Goal: Book appointment/travel/reservation

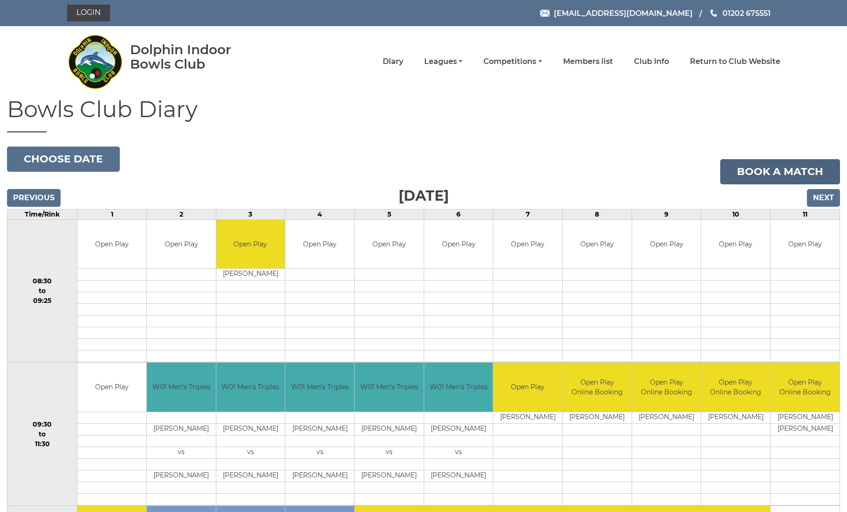
click at [770, 170] on link "Book a match" at bounding box center [781, 171] width 120 height 25
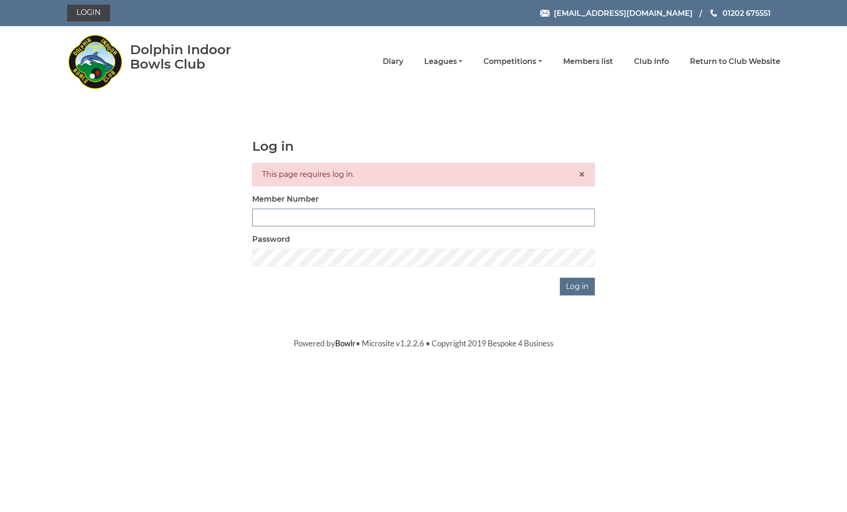
type input "2820"
click at [579, 286] on input "Log in" at bounding box center [577, 286] width 35 height 18
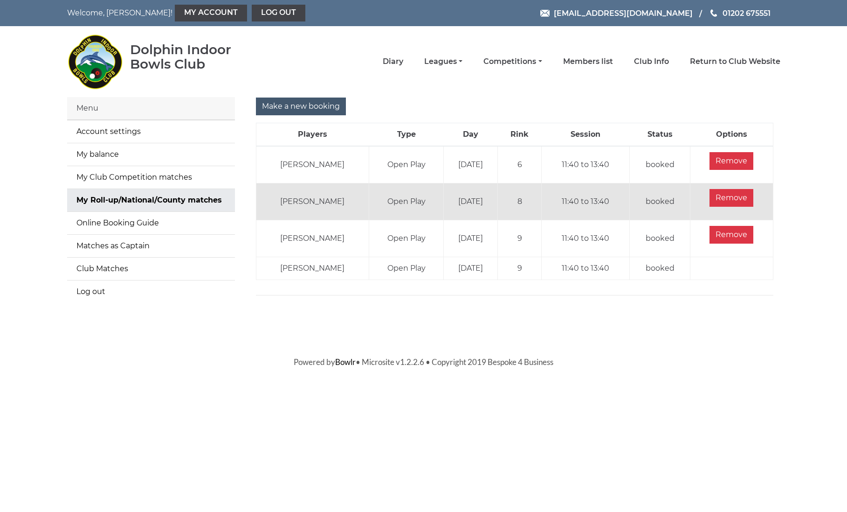
click at [279, 106] on input "Make a new booking" at bounding box center [301, 106] width 90 height 18
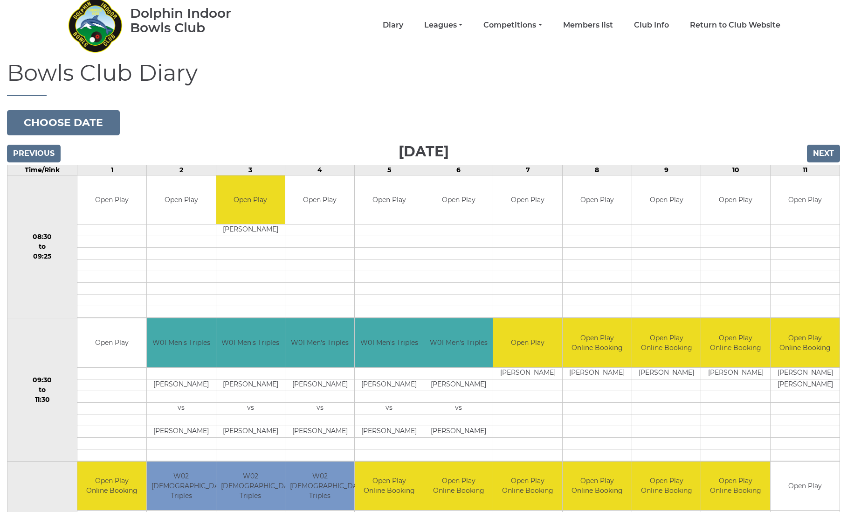
scroll to position [37, 0]
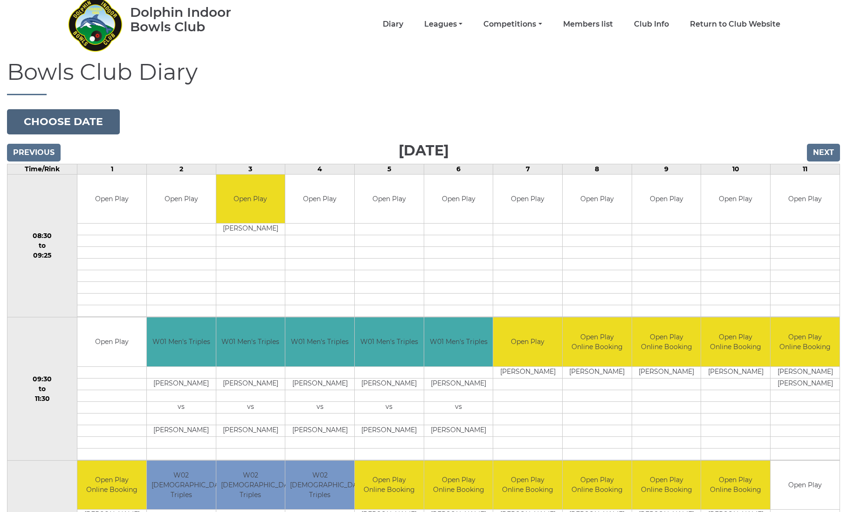
click at [87, 122] on button "Choose date" at bounding box center [63, 121] width 113 height 25
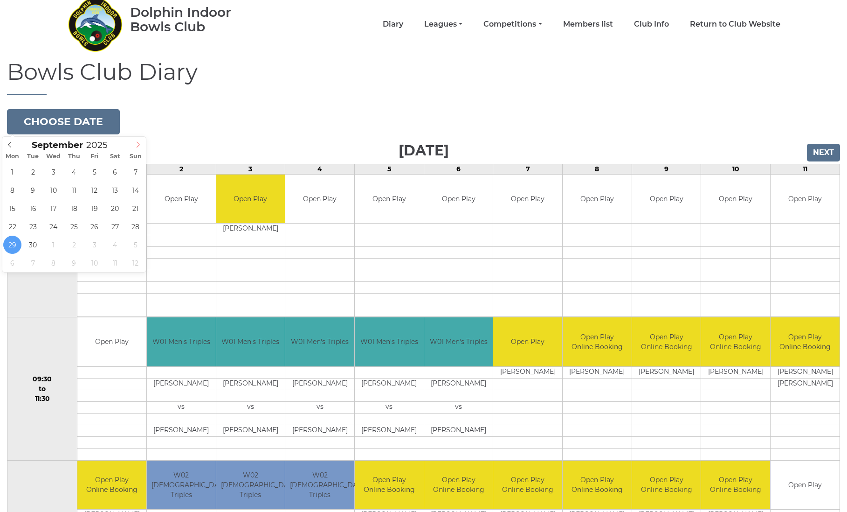
click at [138, 144] on icon at bounding box center [138, 144] width 7 height 7
type input "2025-10-13"
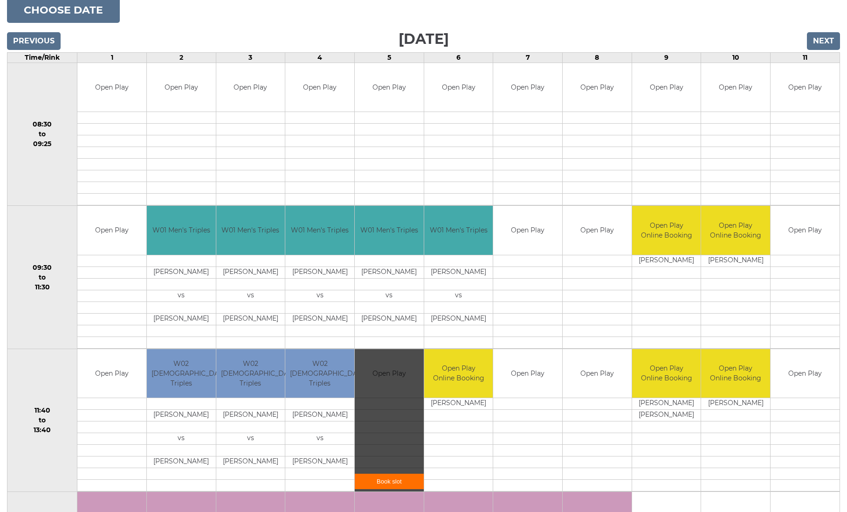
scroll to position [150, 0]
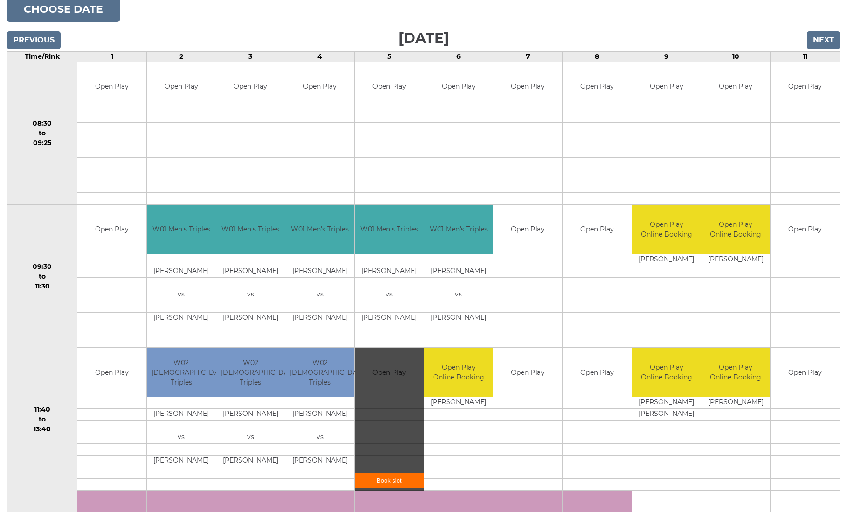
click at [408, 478] on link "Book slot" at bounding box center [389, 479] width 69 height 15
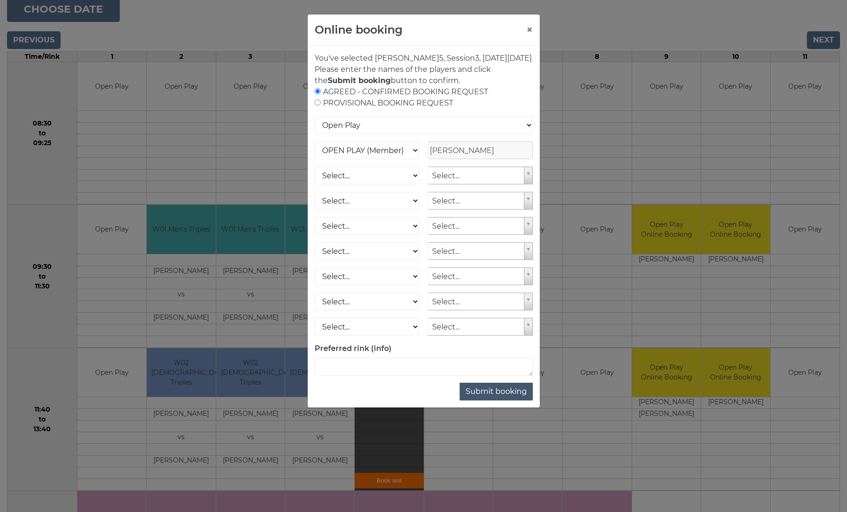
click at [516, 400] on button "Submit booking" at bounding box center [496, 391] width 73 height 18
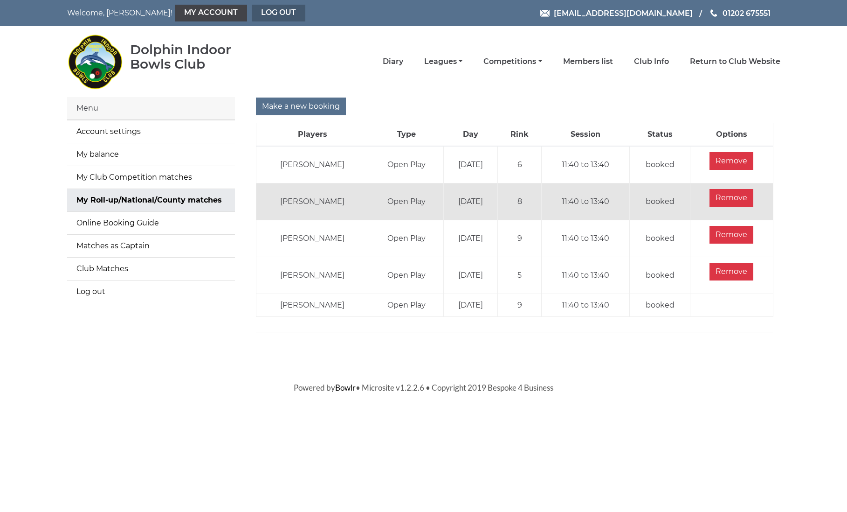
click at [252, 16] on link "Log out" at bounding box center [279, 13] width 54 height 17
